Goal: Find specific page/section: Find specific page/section

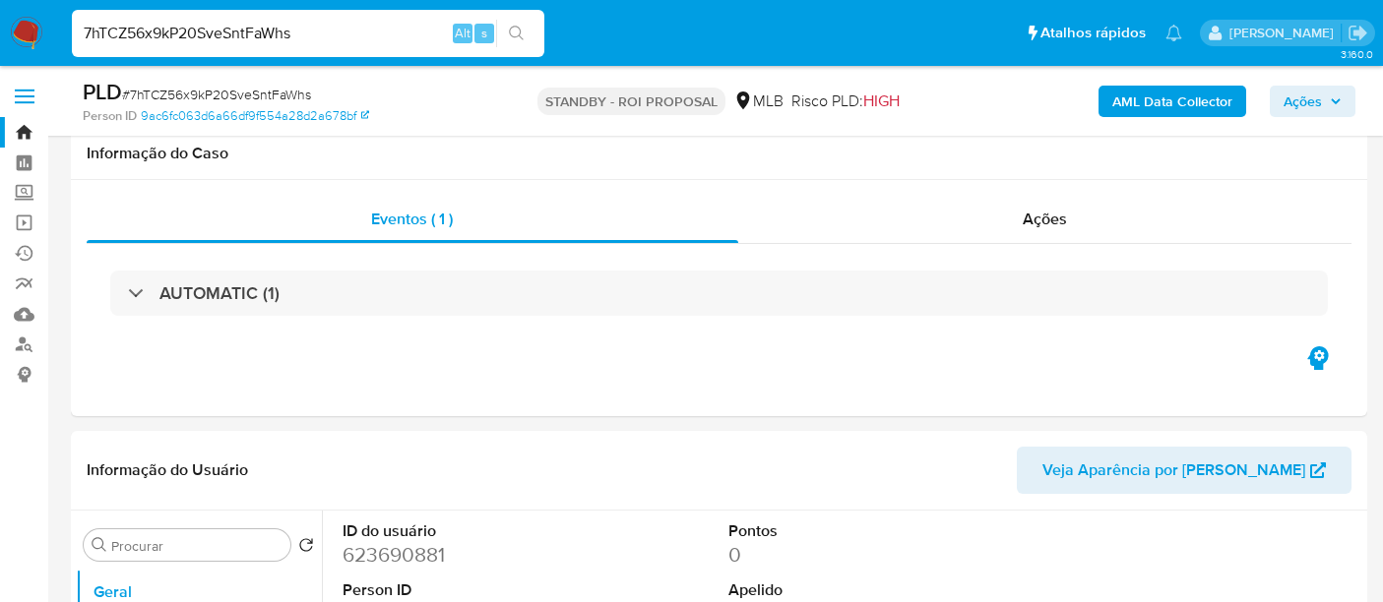
select select "10"
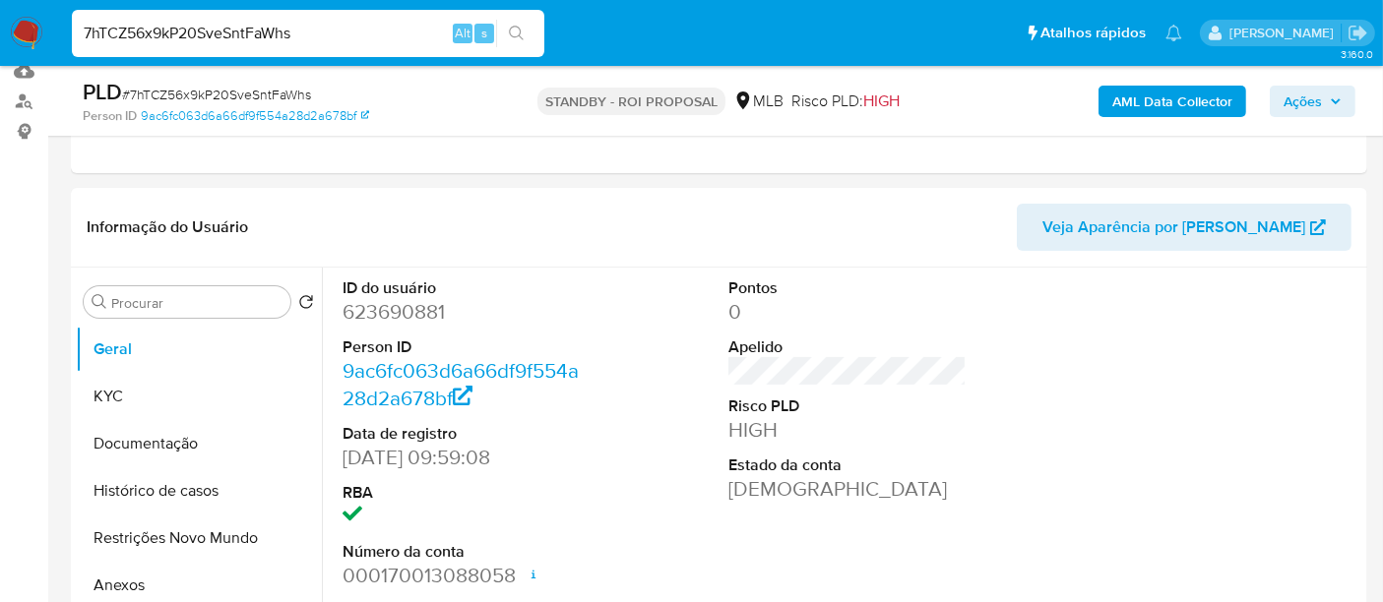
click at [0, 63] on nav "Pausado Ver notificaciones 7hTCZ56x9kP20SveSntFaWhs Alt s Atalhos rápidos Presi…" at bounding box center [691, 33] width 1383 height 66
type input "67vs52WxAOMsceMZPQFhBBiK"
click at [520, 26] on icon "search-icon" at bounding box center [517, 34] width 16 height 16
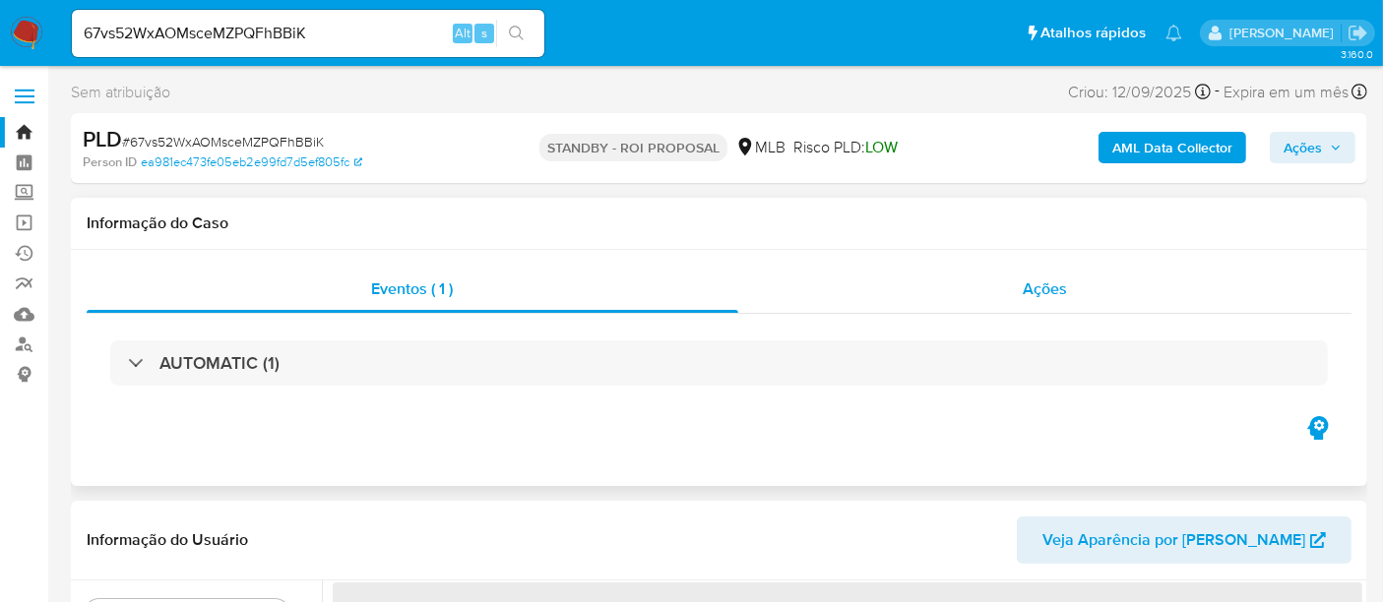
scroll to position [109, 0]
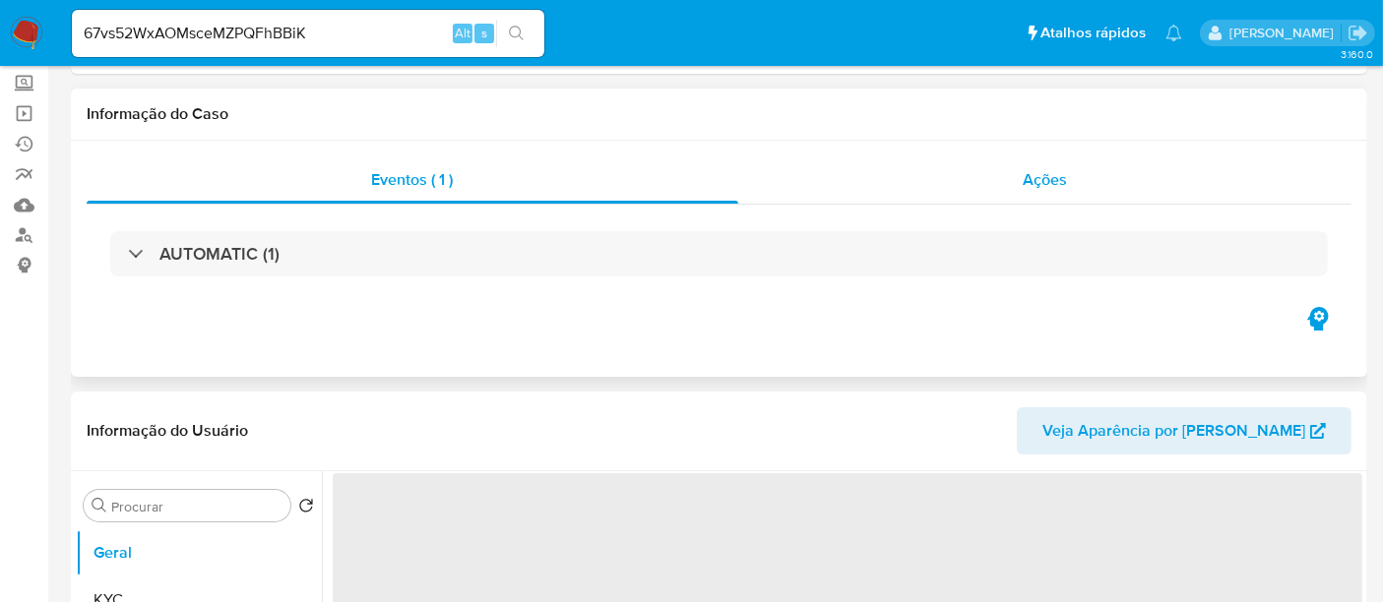
select select "10"
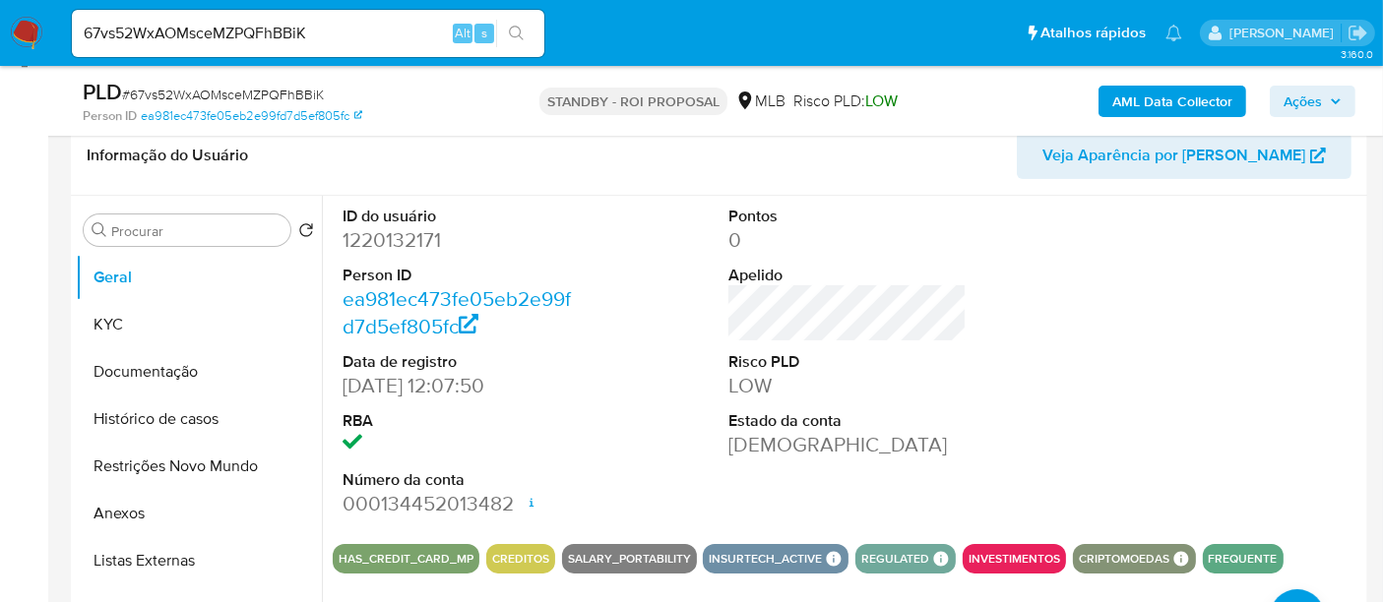
scroll to position [437, 0]
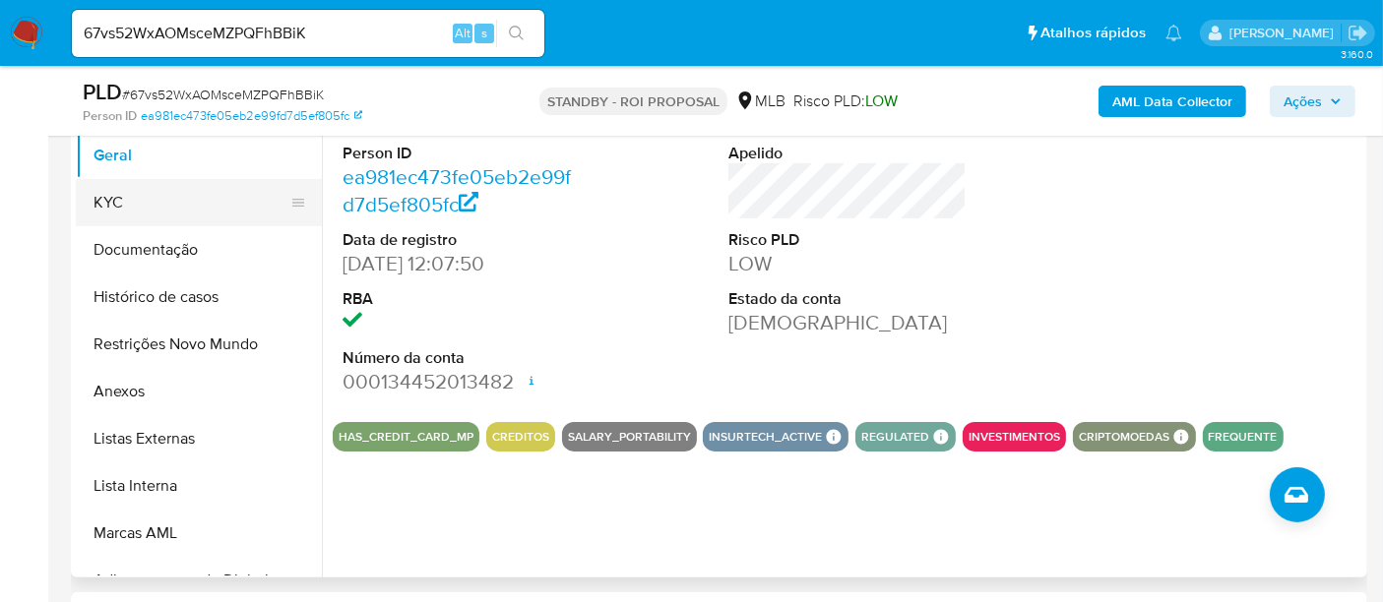
click at [136, 204] on button "KYC" at bounding box center [191, 202] width 230 height 47
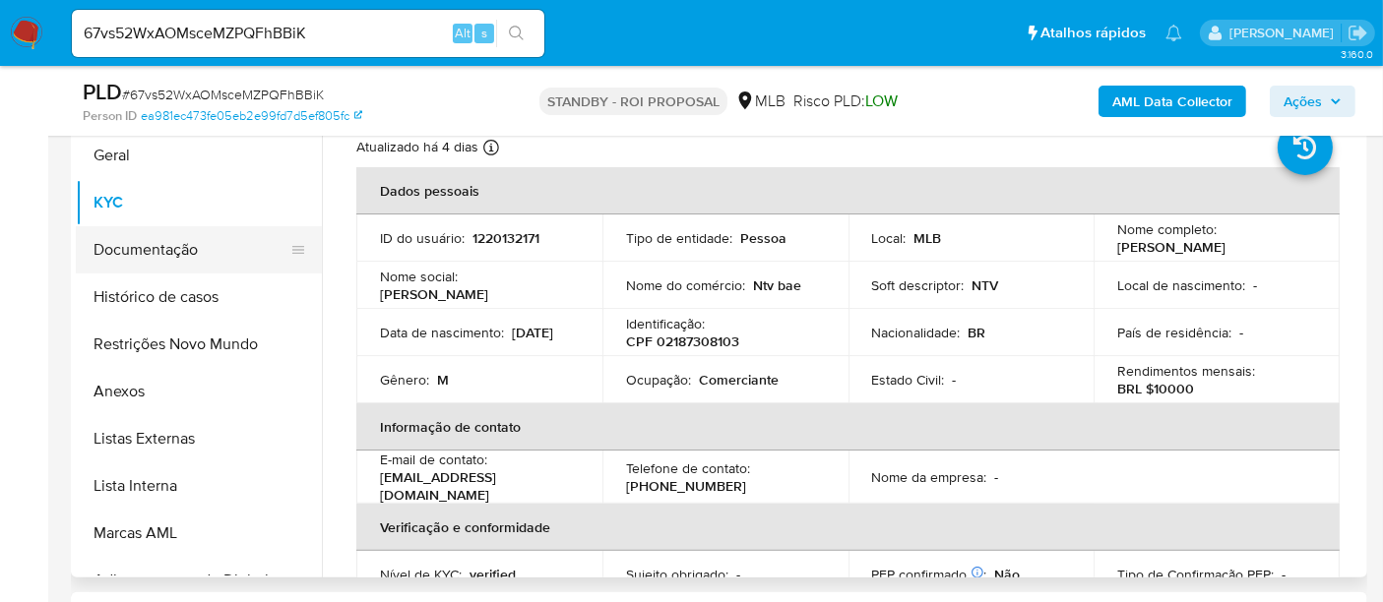
click at [162, 249] on button "Documentação" at bounding box center [191, 249] width 230 height 47
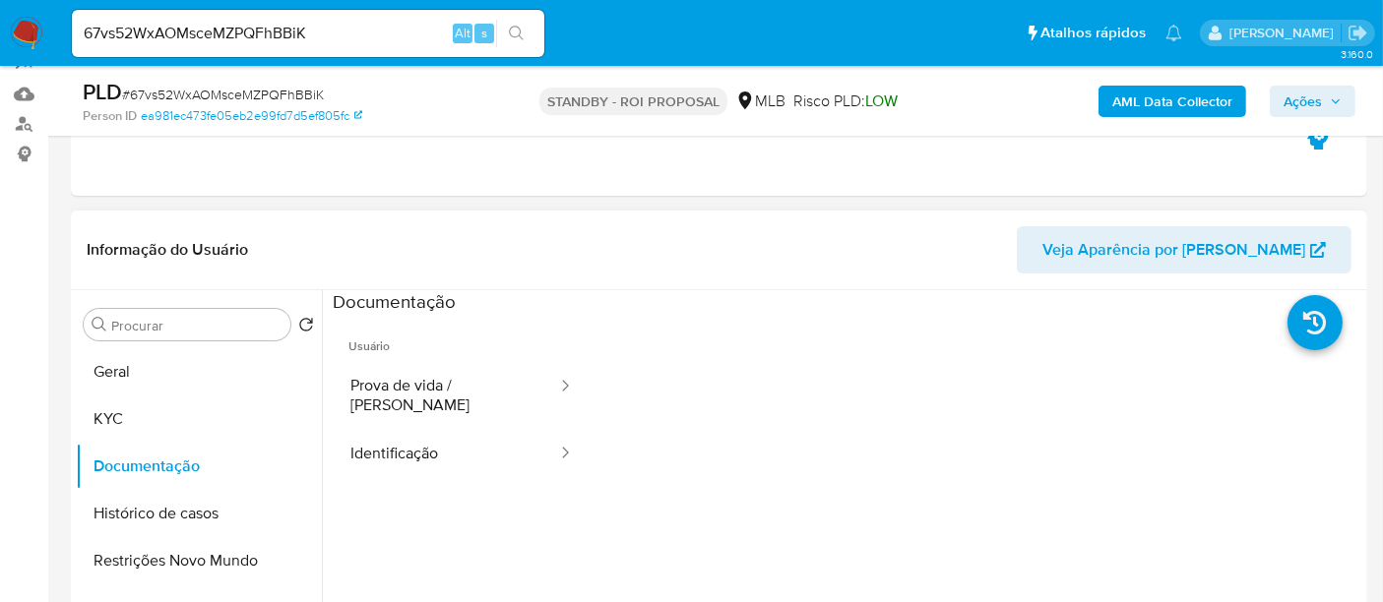
scroll to position [219, 0]
click at [415, 431] on button "Identificação" at bounding box center [446, 456] width 226 height 50
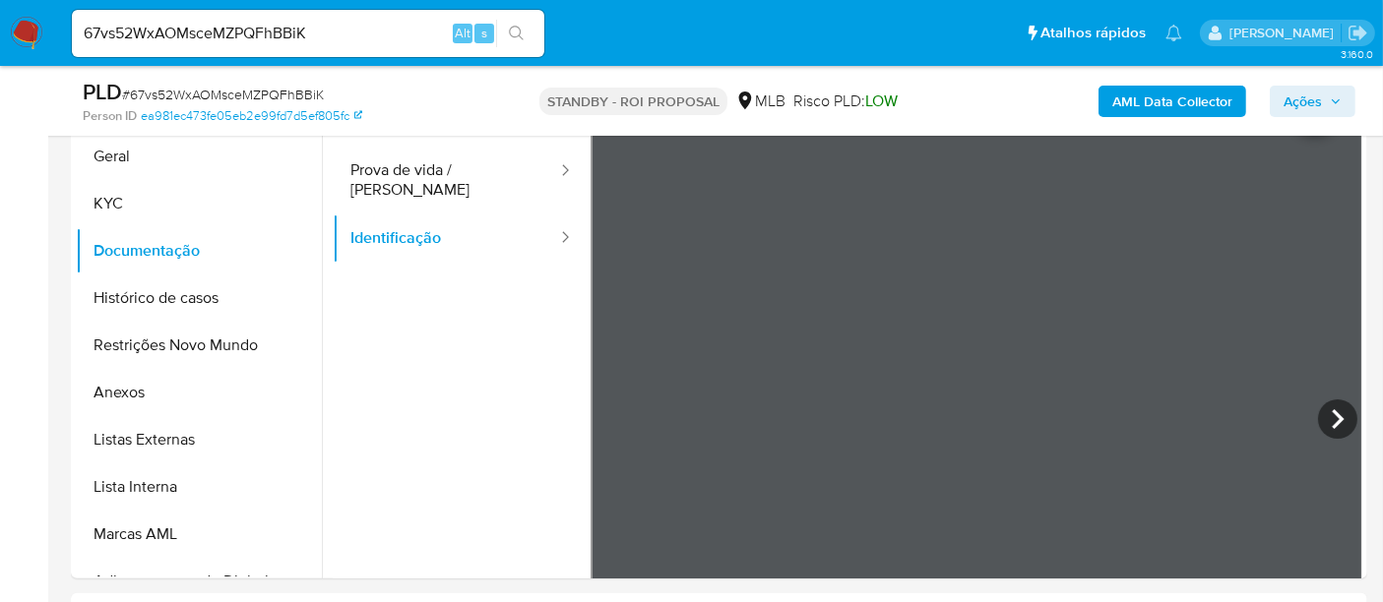
scroll to position [448, 0]
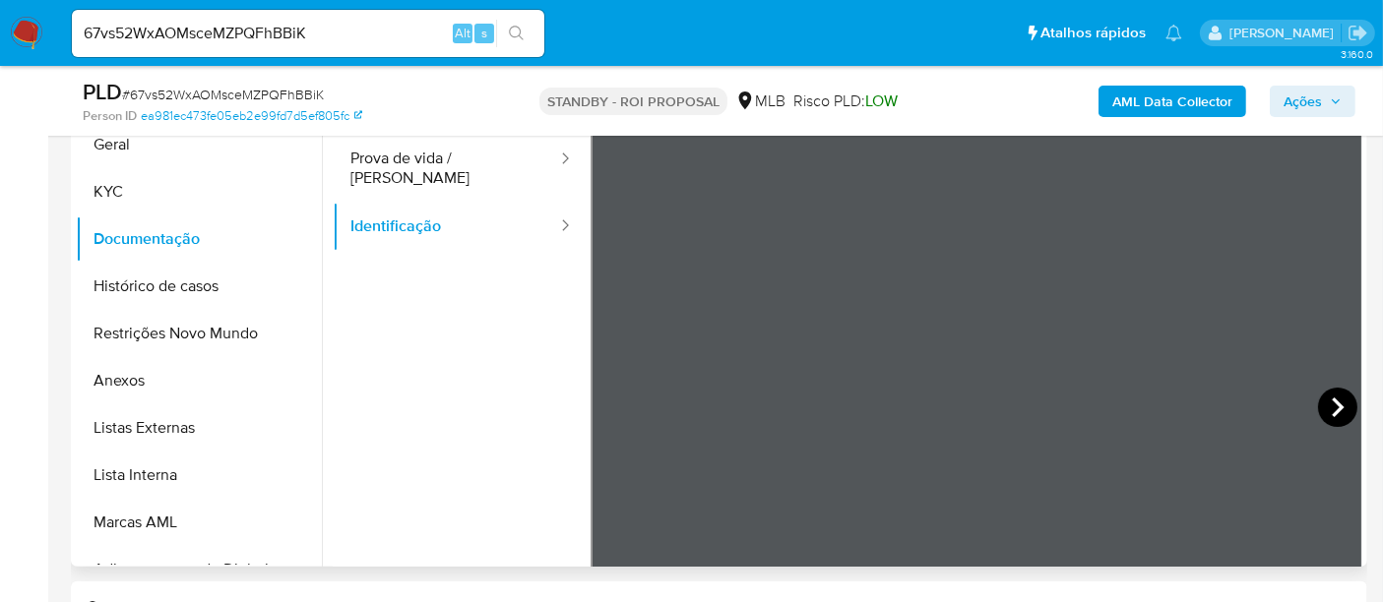
drag, startPoint x: 1334, startPoint y: 406, endPoint x: 1321, endPoint y: 409, distance: 13.4
click at [1321, 409] on icon at bounding box center [1337, 407] width 39 height 39
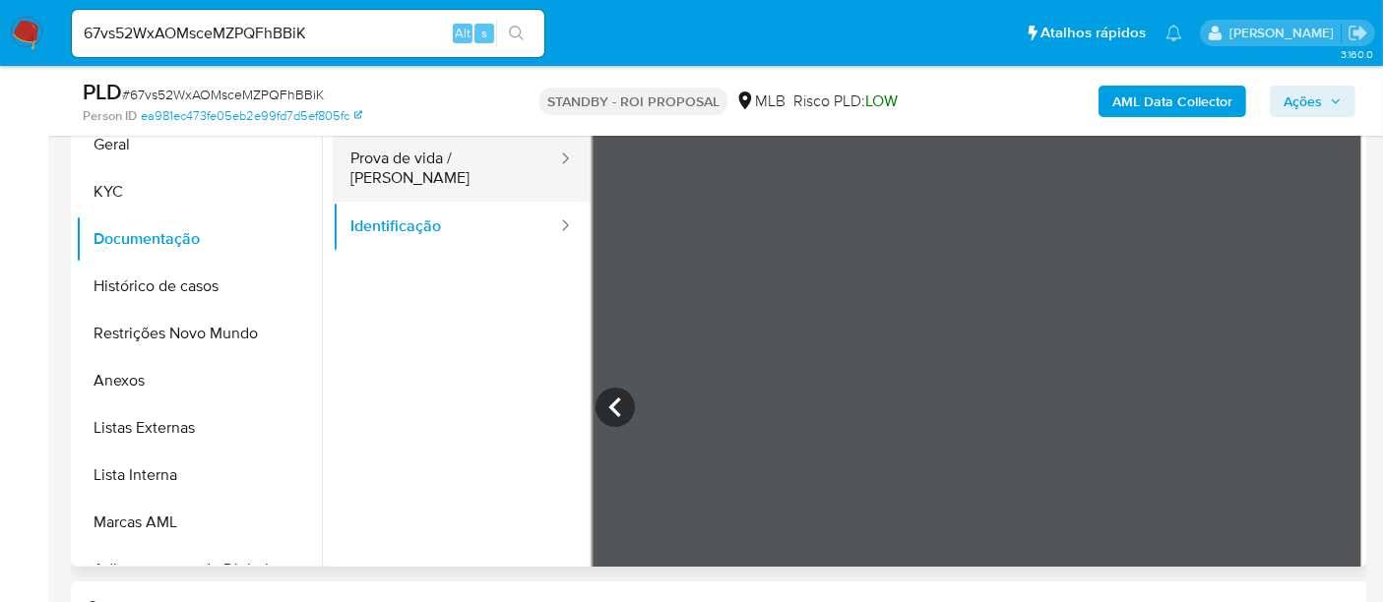
drag, startPoint x: 388, startPoint y: 159, endPoint x: 556, endPoint y: 181, distance: 169.7
click at [390, 159] on button "Prova de vida / [PERSON_NAME]" at bounding box center [446, 168] width 226 height 67
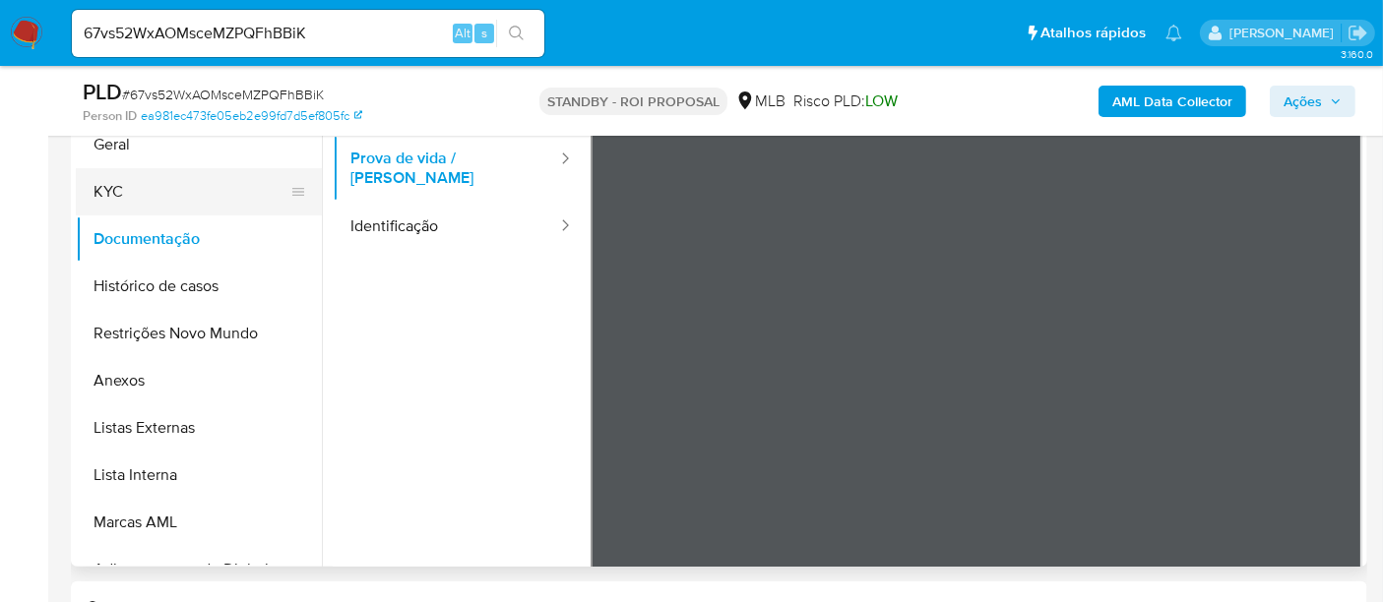
click at [121, 189] on button "KYC" at bounding box center [191, 191] width 230 height 47
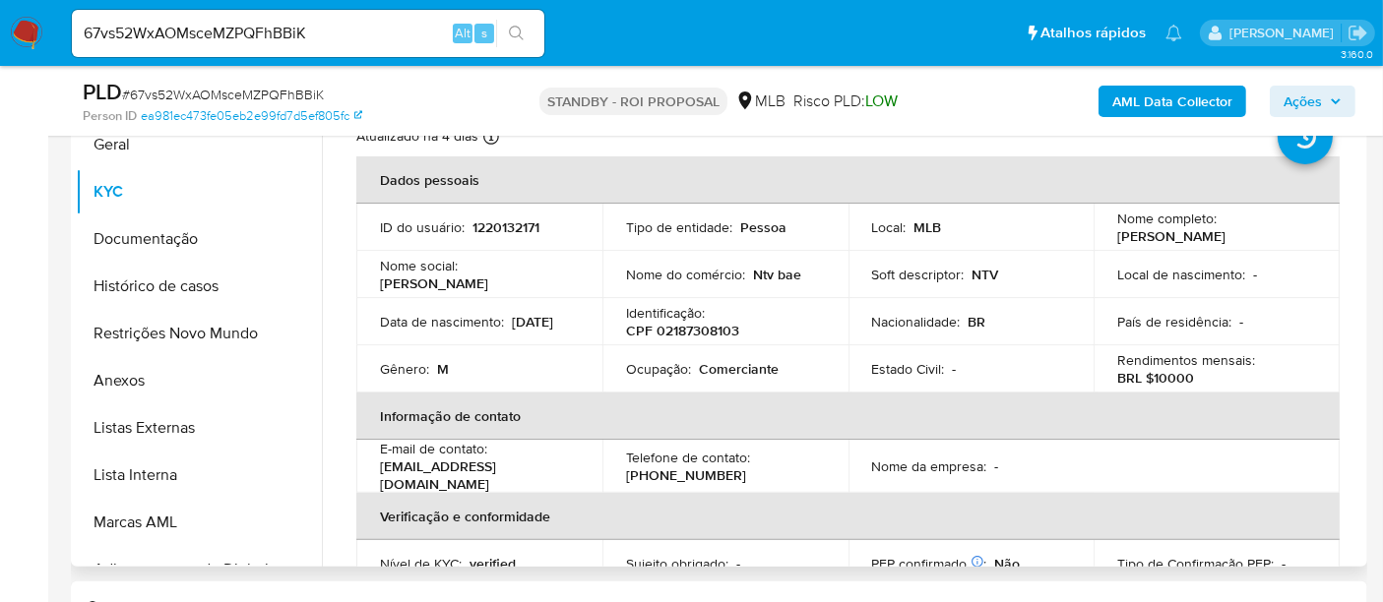
scroll to position [339, 0]
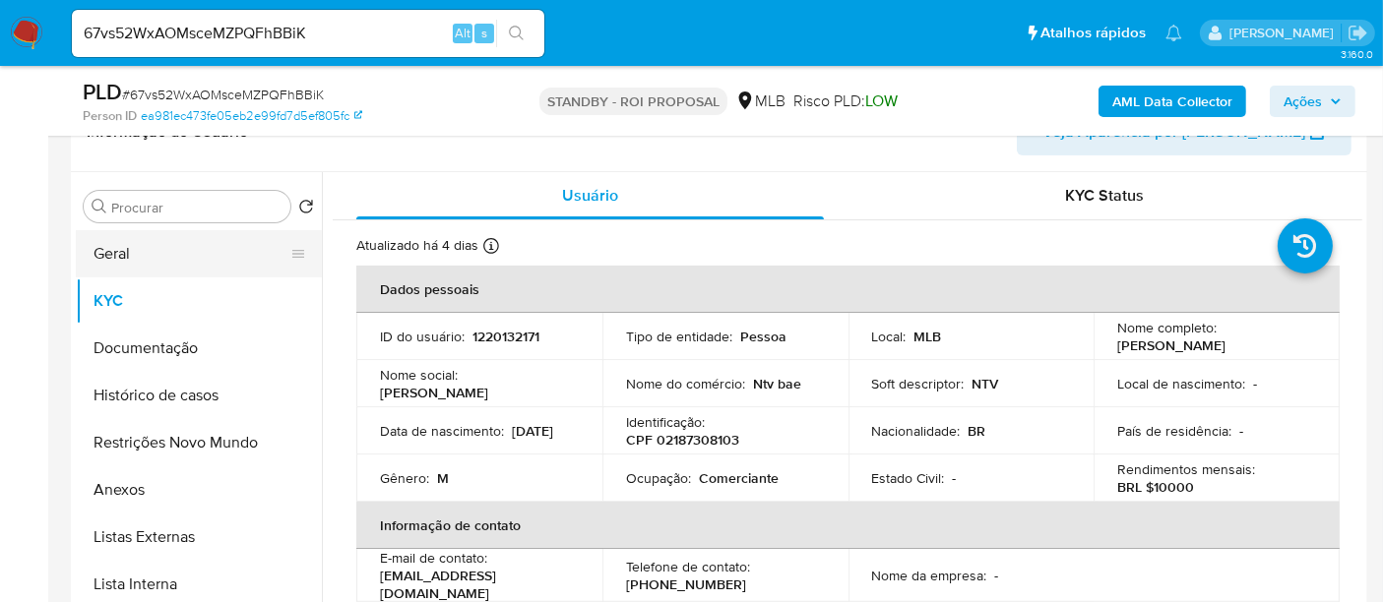
click at [104, 243] on button "Geral" at bounding box center [191, 253] width 230 height 47
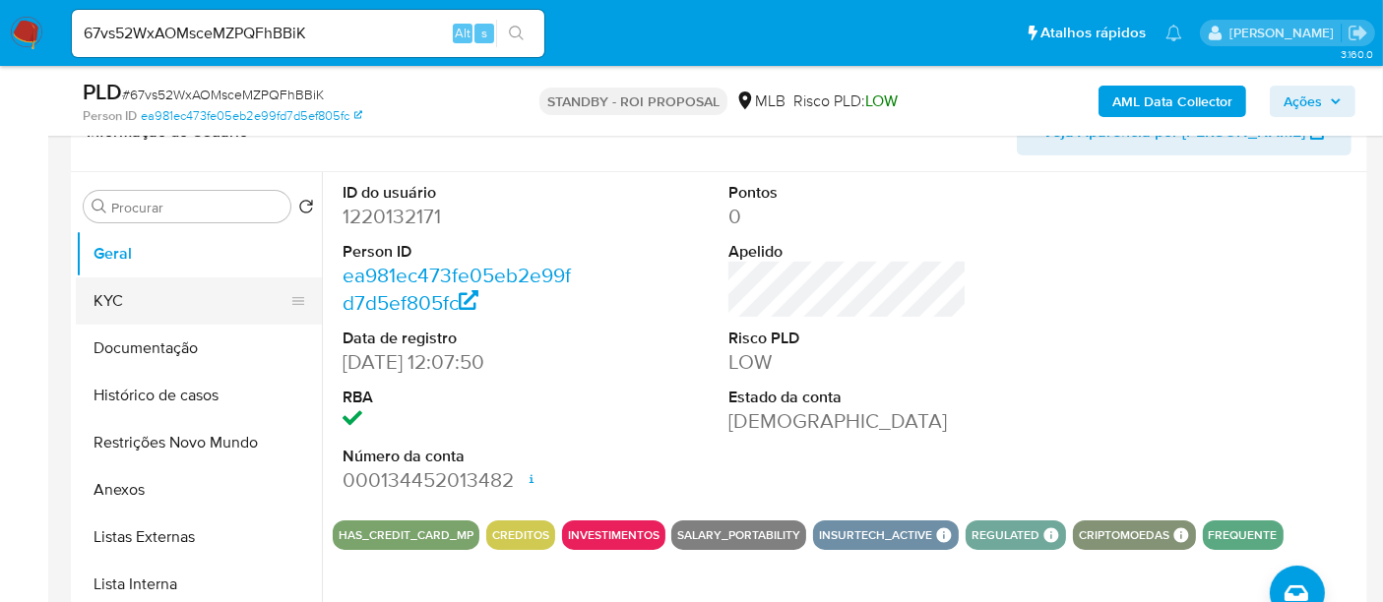
click at [124, 290] on button "KYC" at bounding box center [191, 301] width 230 height 47
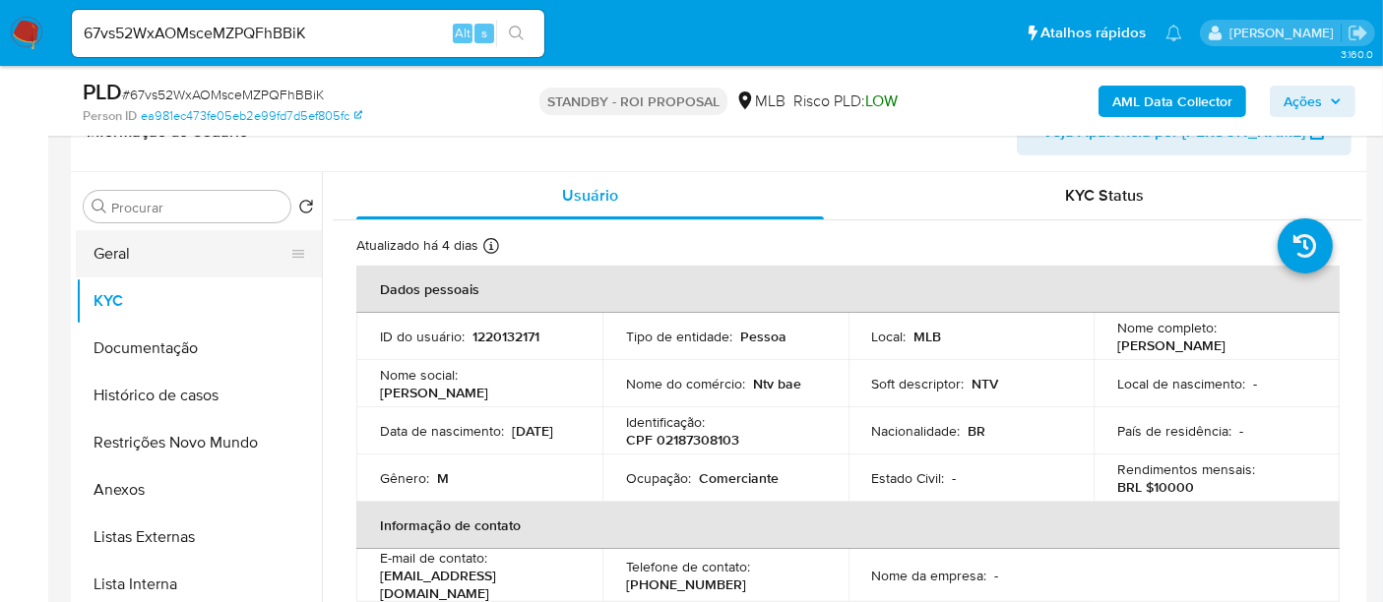
click at [110, 237] on button "Geral" at bounding box center [191, 253] width 230 height 47
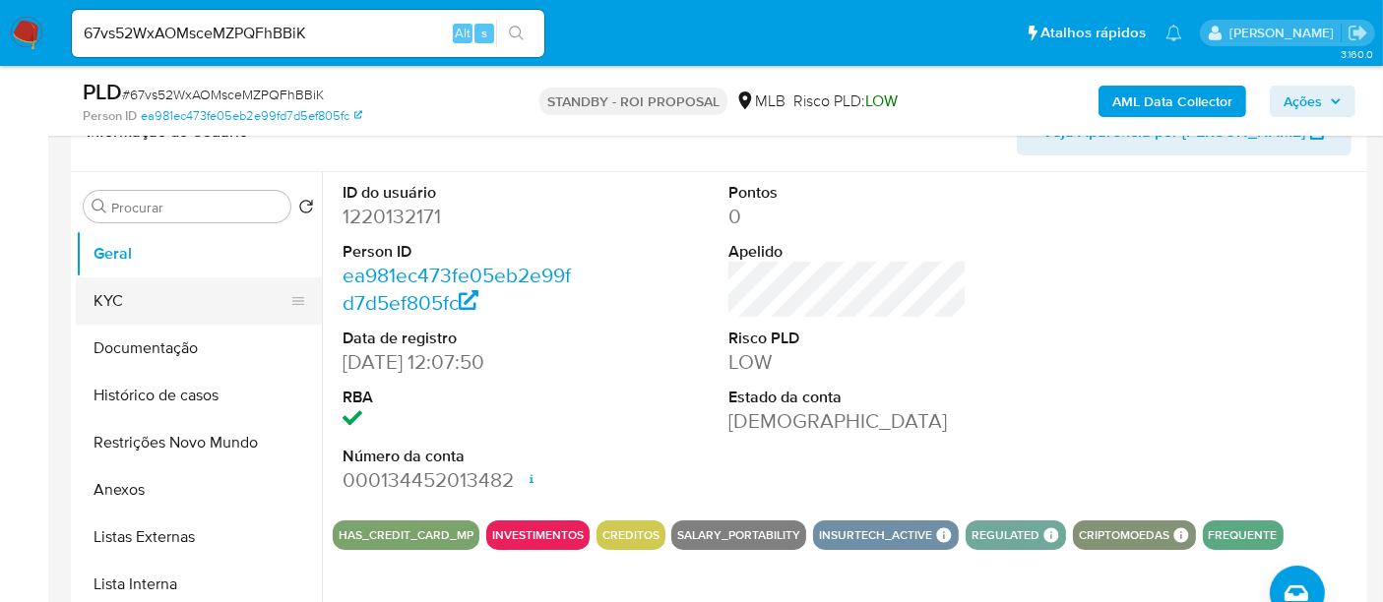
click at [117, 302] on button "KYC" at bounding box center [191, 301] width 230 height 47
